Goal: Browse casually: Explore the website without a specific task or goal

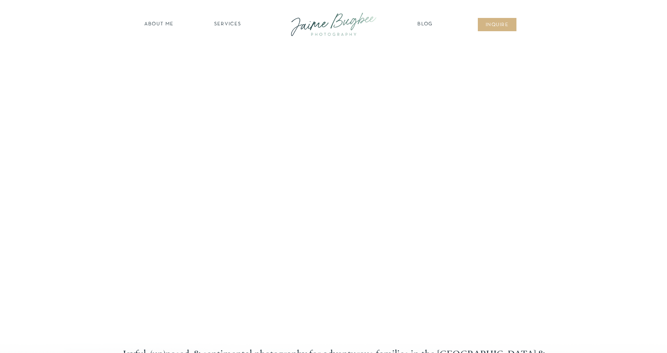
click at [339, 25] on div at bounding box center [333, 24] width 105 height 30
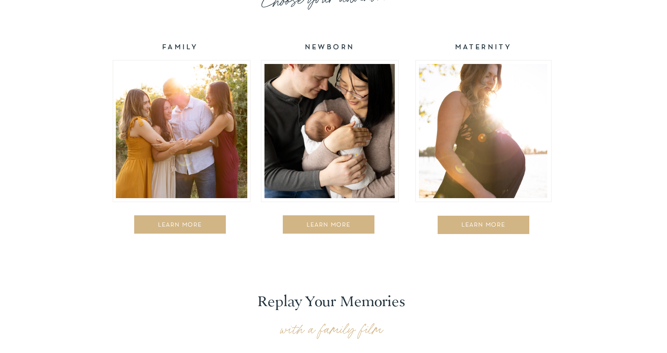
scroll to position [1267, 0]
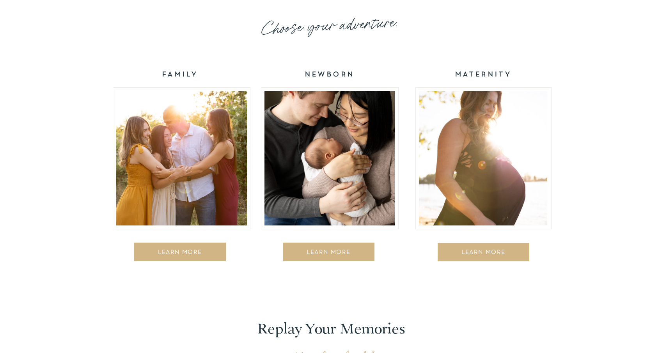
click at [232, 135] on div at bounding box center [181, 158] width 131 height 134
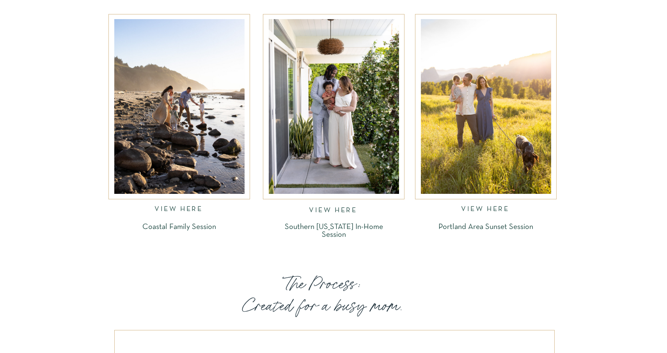
click at [212, 158] on div at bounding box center [179, 106] width 130 height 175
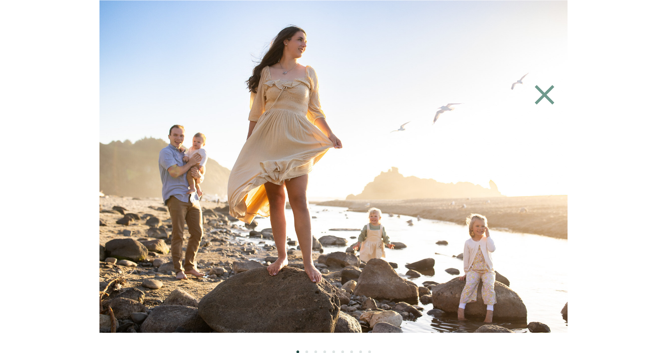
scroll to position [1114, 0]
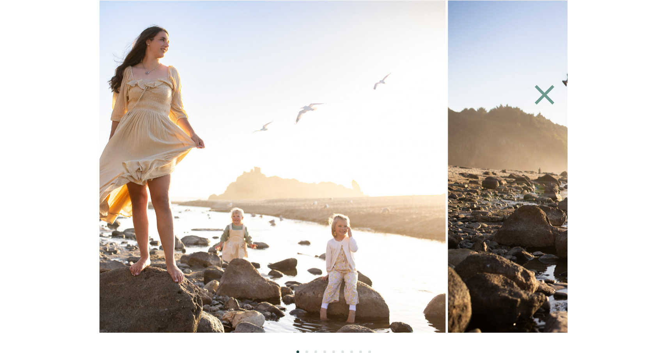
click at [378, 195] on img at bounding box center [195, 166] width 499 height 333
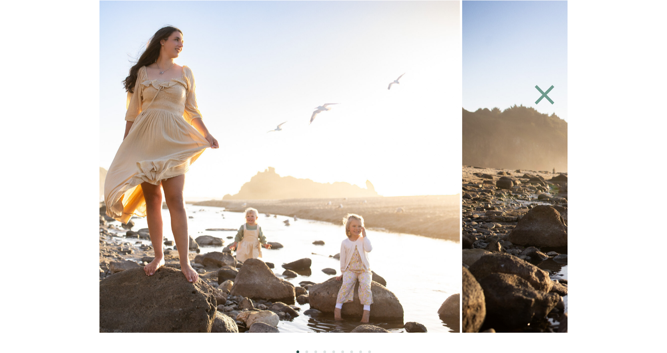
click at [301, 201] on img at bounding box center [210, 166] width 499 height 333
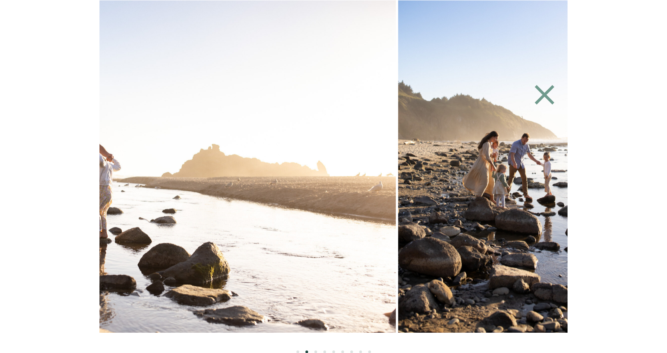
click at [242, 221] on img at bounding box center [146, 166] width 499 height 333
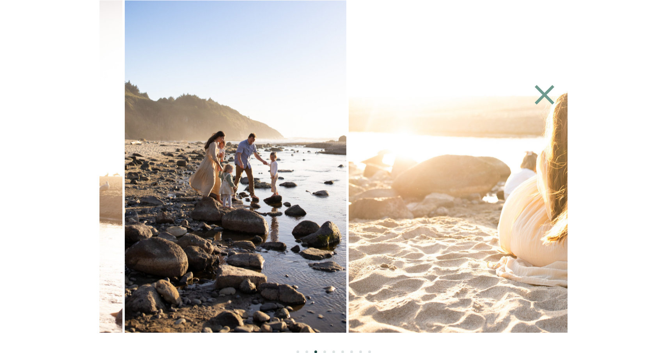
click at [349, 197] on img at bounding box center [598, 166] width 499 height 333
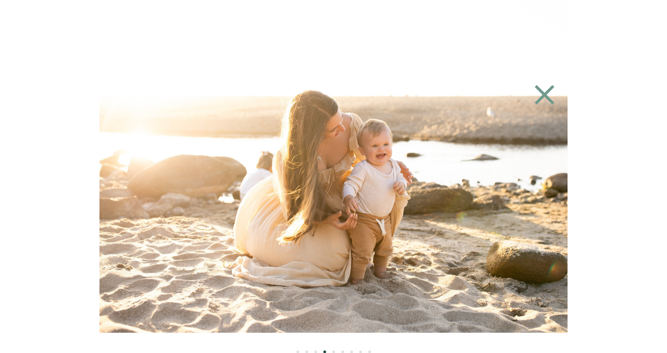
click at [542, 94] on icon at bounding box center [544, 94] width 19 height 19
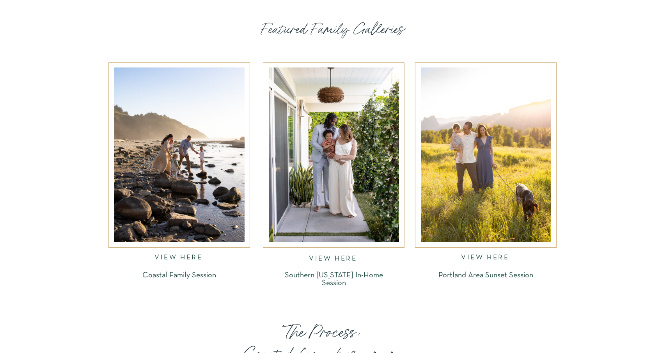
click at [309, 214] on div at bounding box center [334, 154] width 130 height 175
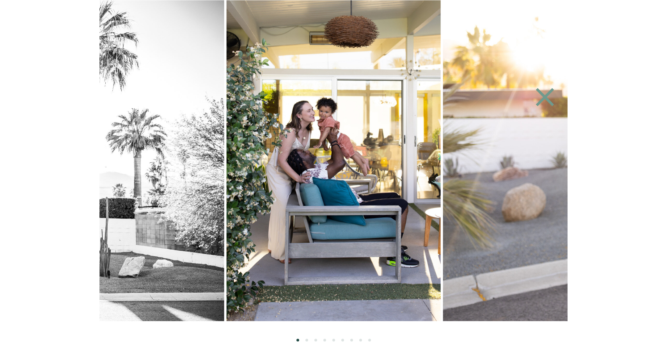
scroll to position [1119, 0]
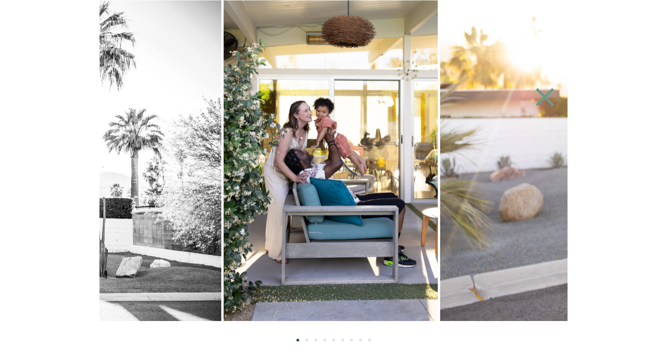
click at [270, 132] on img at bounding box center [330, 160] width 214 height 321
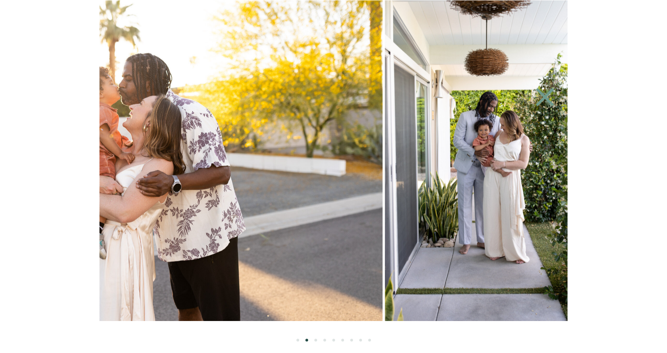
click at [126, 212] on img at bounding box center [142, 160] width 482 height 321
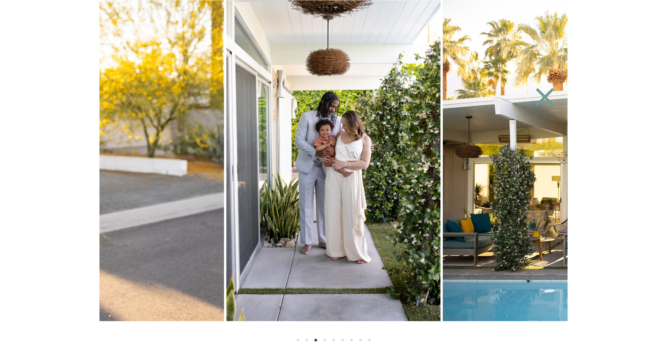
click at [541, 97] on icon at bounding box center [545, 97] width 36 height 31
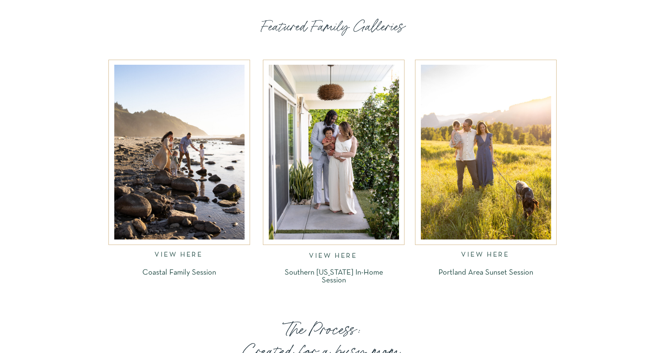
scroll to position [1189, 0]
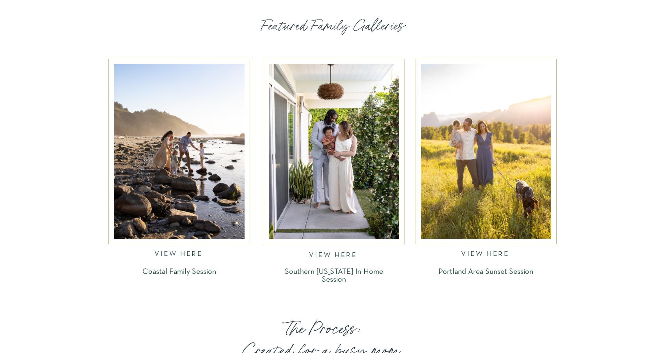
click at [326, 198] on div at bounding box center [334, 151] width 130 height 175
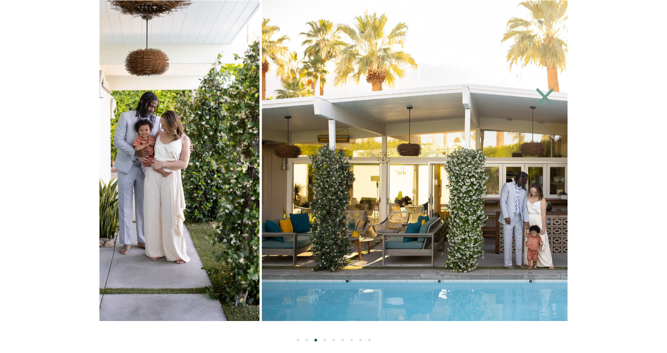
click at [136, 164] on img at bounding box center [153, 160] width 214 height 321
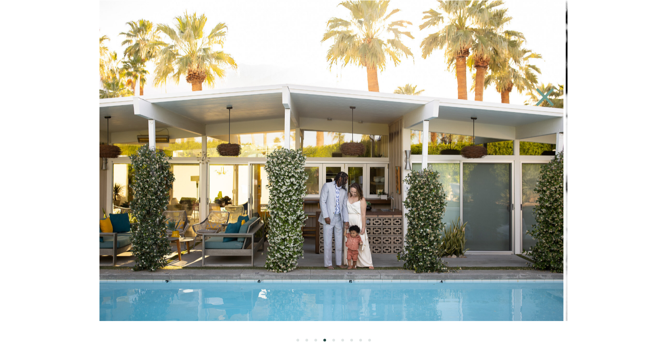
click at [169, 151] on img at bounding box center [323, 160] width 482 height 321
